Goal: Find specific page/section: Find specific page/section

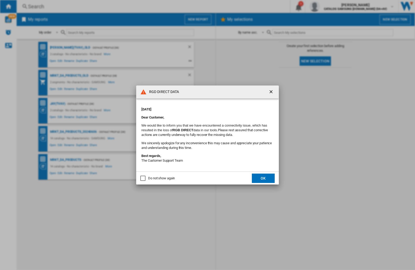
click at [330, 6] on div "RGD DIRECT DATA Monday, September 22, 2025 Dear Customer, We would like to info…" at bounding box center [207, 135] width 415 height 270
click at [330, 6] on div "RGD DIRECT DATA [DATE] Dear Customer, We would like to inform you that we have …" at bounding box center [207, 135] width 415 height 270
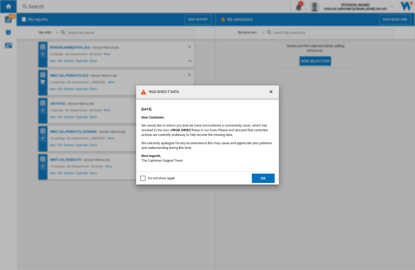
click at [330, 6] on div "RGD DIRECT DATA [DATE] Dear Customer, We would like to inform you that we have …" at bounding box center [207, 135] width 415 height 270
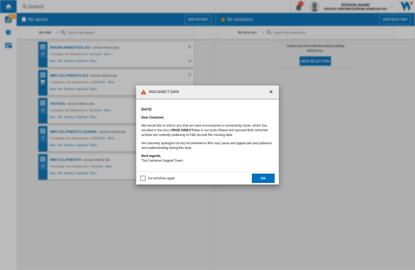
click at [330, 6] on div "RGD DIRECT DATA [DATE] Dear Customer, We would like to inform you that we have …" at bounding box center [207, 135] width 415 height 270
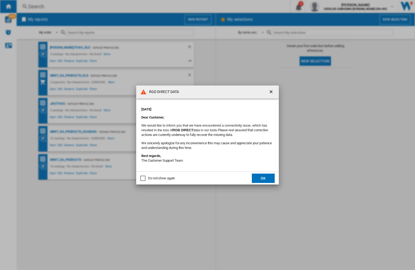
click at [330, 6] on div "RGD DIRECT DATA [DATE] Dear Customer, We would like to inform you that we have …" at bounding box center [207, 135] width 415 height 270
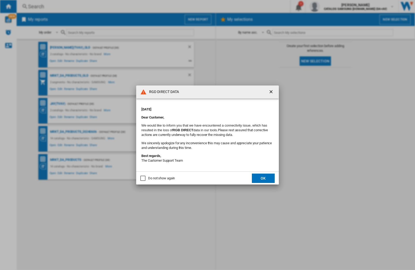
click at [330, 6] on div "RGD DIRECT DATA [DATE] Dear Customer, We would like to inform you that we have …" at bounding box center [207, 135] width 415 height 270
click at [330, 6] on div "RGD DIRECT DATA Monday, September 22, 2025 Dear Customer, We would like to info…" at bounding box center [207, 135] width 415 height 270
